Goal: Transaction & Acquisition: Purchase product/service

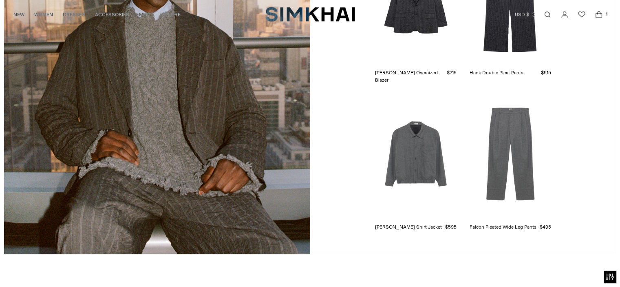
scroll to position [2292, 0]
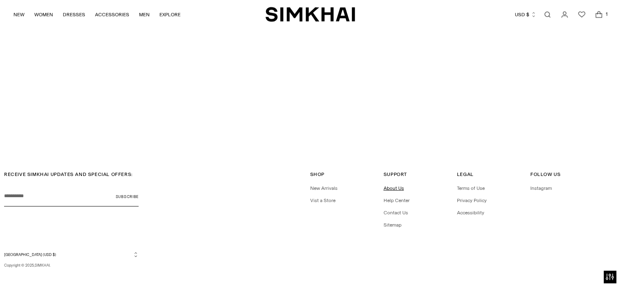
click at [395, 185] on link "About Us" at bounding box center [394, 188] width 20 height 6
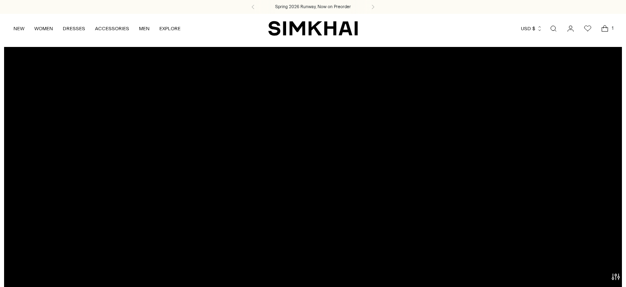
scroll to position [567, 0]
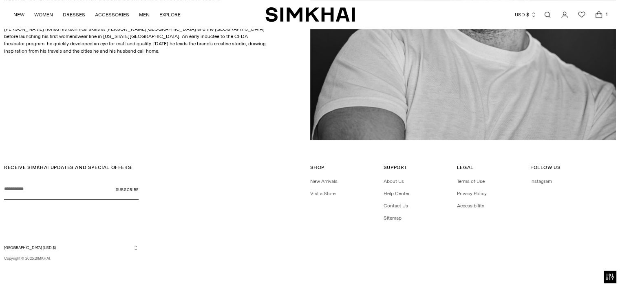
click at [601, 11] on icon "Open cart modal" at bounding box center [598, 15] width 11 height 8
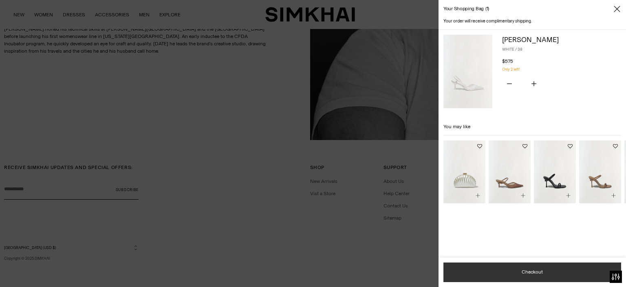
click at [512, 271] on button "Checkout" at bounding box center [532, 272] width 178 height 20
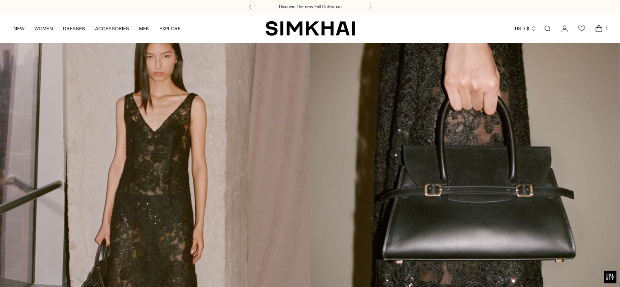
click at [593, 29] on icon "Open cart modal" at bounding box center [598, 28] width 11 height 8
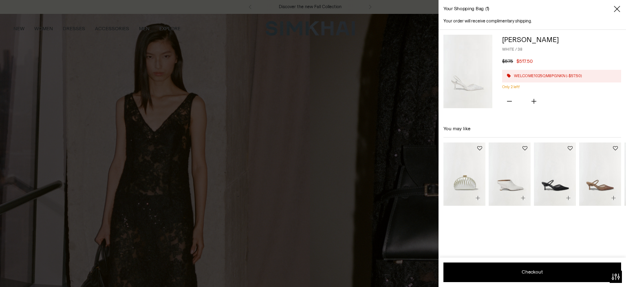
click at [471, 75] on img at bounding box center [467, 71] width 49 height 73
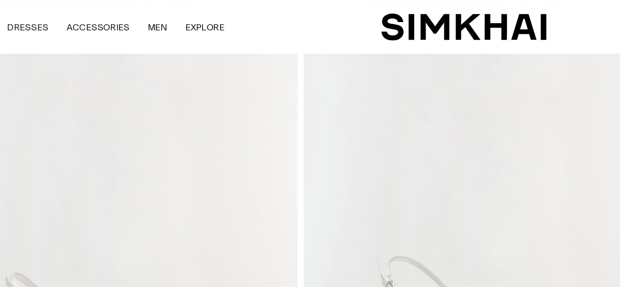
scroll to position [75, 0]
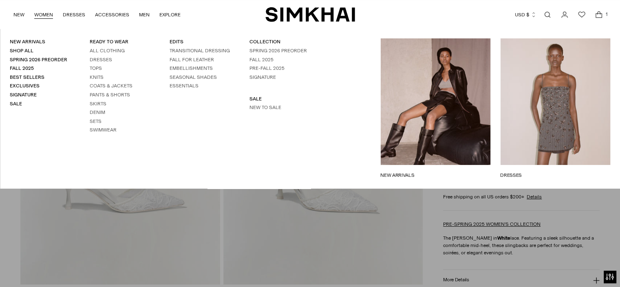
click at [42, 14] on link "WOMEN" at bounding box center [43, 15] width 19 height 18
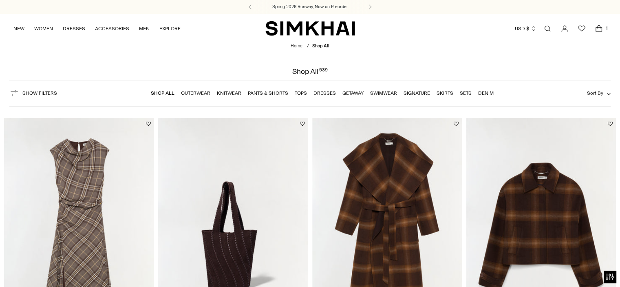
click at [549, 27] on link "Open search modal" at bounding box center [547, 28] width 16 height 16
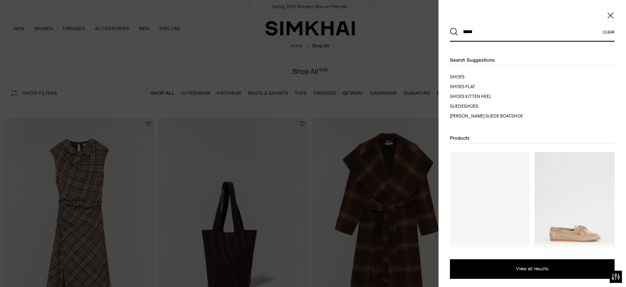
type input "*****"
click at [450, 28] on button "Search" at bounding box center [454, 32] width 8 height 8
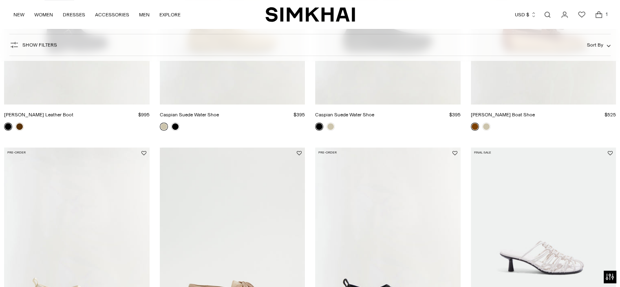
scroll to position [274, 0]
